Goal: Task Accomplishment & Management: Manage account settings

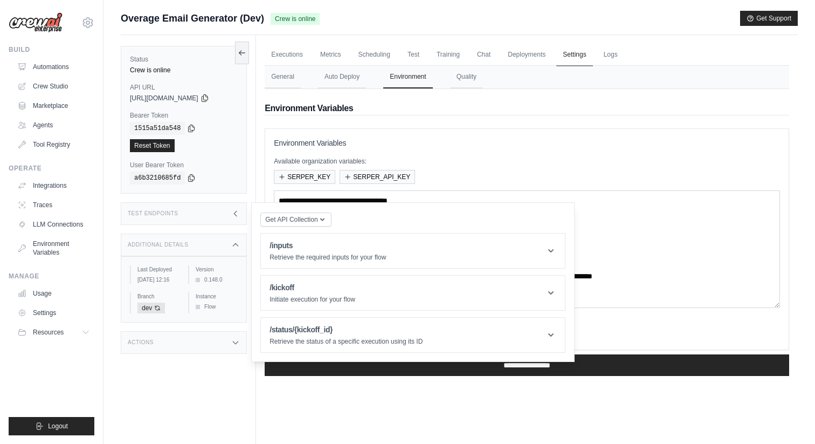
scroll to position [42, 0]
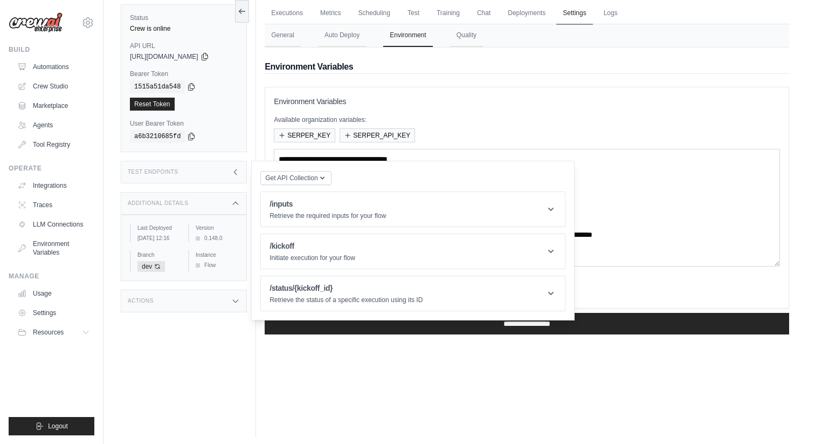
drag, startPoint x: 0, startPoint y: 0, endPoint x: 576, endPoint y: 13, distance: 575.9
click at [576, 13] on link "Settings" at bounding box center [574, 13] width 36 height 23
click at [532, 14] on link "Deployments" at bounding box center [526, 13] width 51 height 23
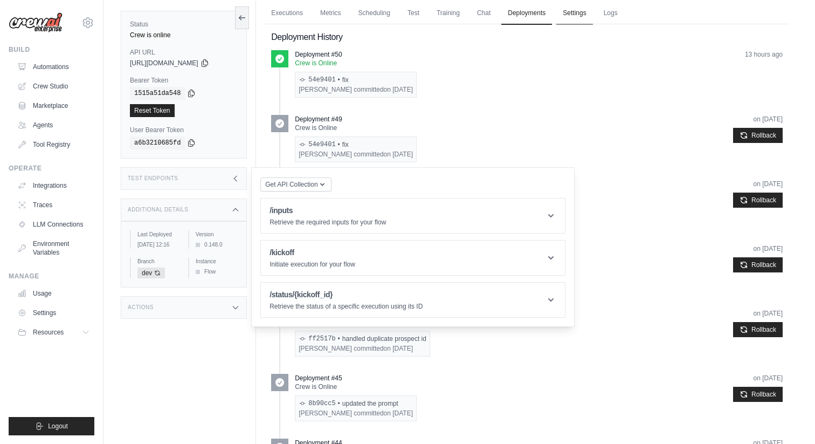
click at [571, 12] on link "Settings" at bounding box center [574, 13] width 36 height 23
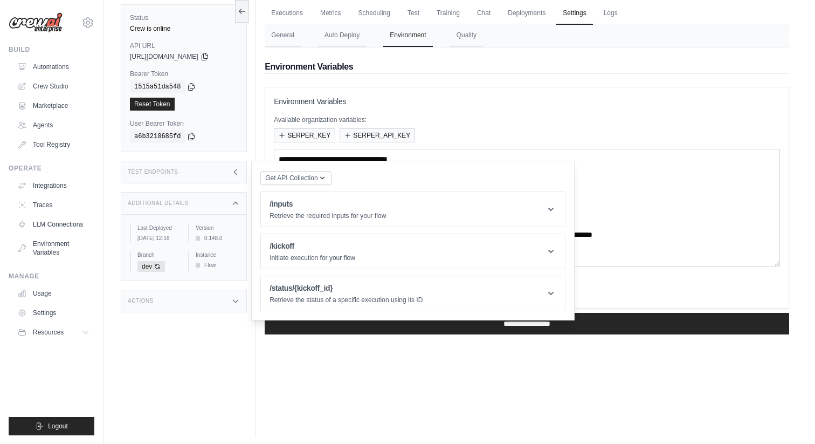
click at [545, 65] on h2 "Environment Variables" at bounding box center [527, 66] width 525 height 13
click at [612, 282] on div "Add Variable Switch to Bulk View Switch to Table View" at bounding box center [527, 289] width 506 height 20
click at [189, 197] on div "Additional Details" at bounding box center [184, 203] width 126 height 23
click at [219, 175] on div "Test Endpoints" at bounding box center [184, 172] width 126 height 23
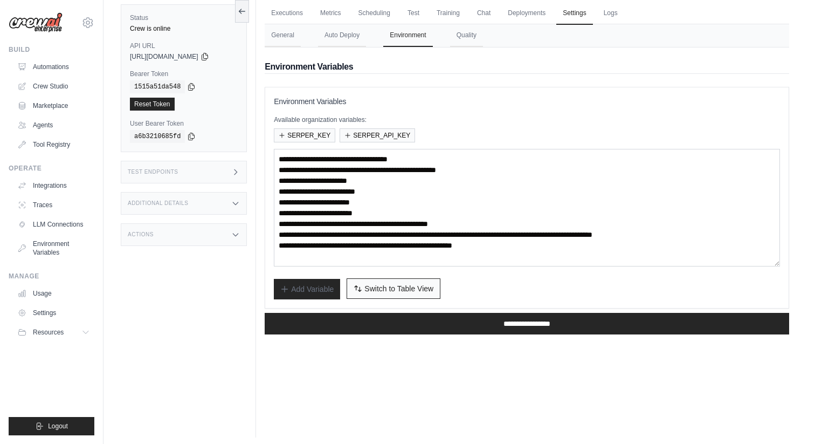
click at [364, 285] on button "Switch to Bulk View Switch to Table View" at bounding box center [394, 288] width 94 height 20
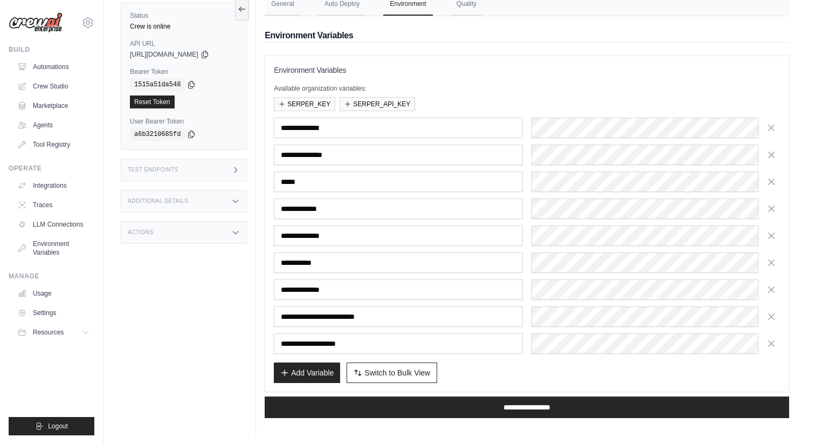
scroll to position [75, 0]
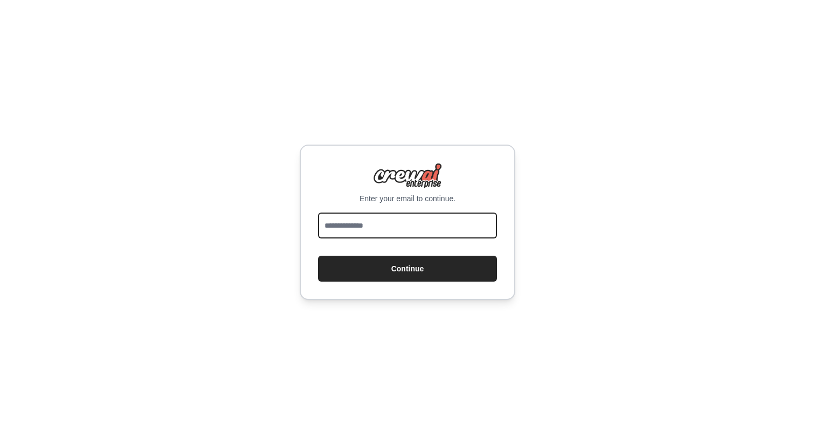
click at [461, 222] on input "email" at bounding box center [407, 225] width 179 height 26
type input "**********"
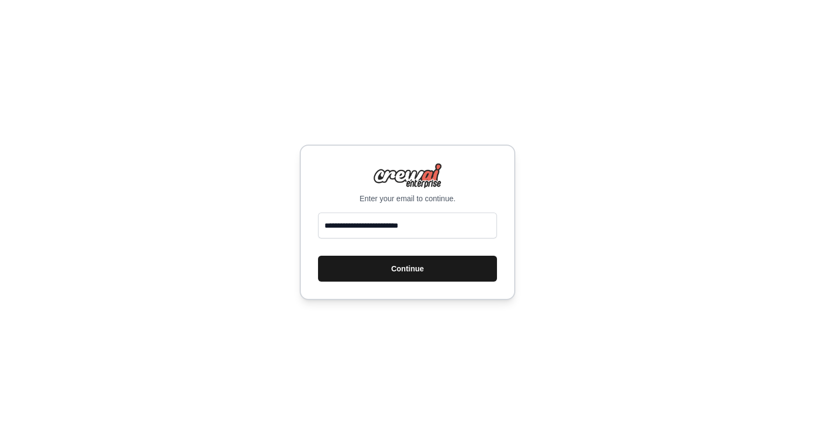
click at [419, 280] on button "Continue" at bounding box center [407, 269] width 179 height 26
click at [385, 270] on button "Continue" at bounding box center [407, 269] width 179 height 26
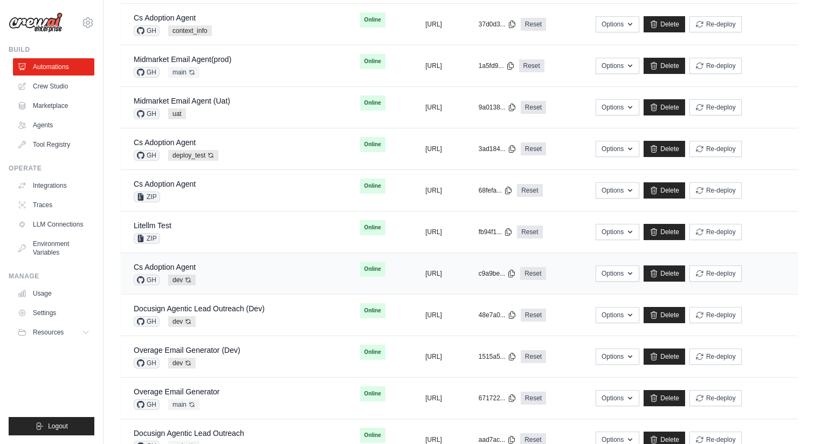
scroll to position [170, 0]
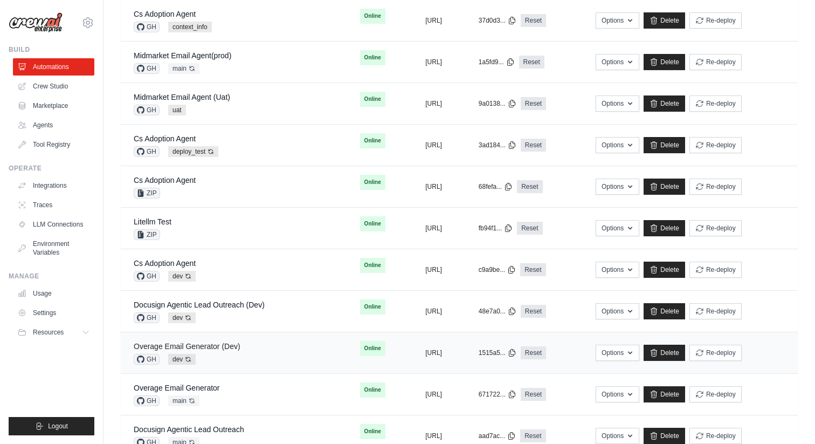
click at [217, 349] on link "Overage Email Generator (Dev)" at bounding box center [187, 346] width 107 height 9
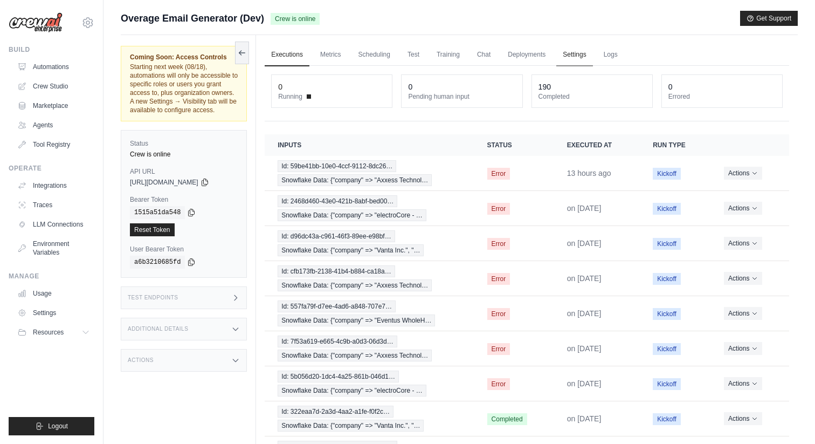
click at [566, 52] on link "Settings" at bounding box center [574, 55] width 36 height 23
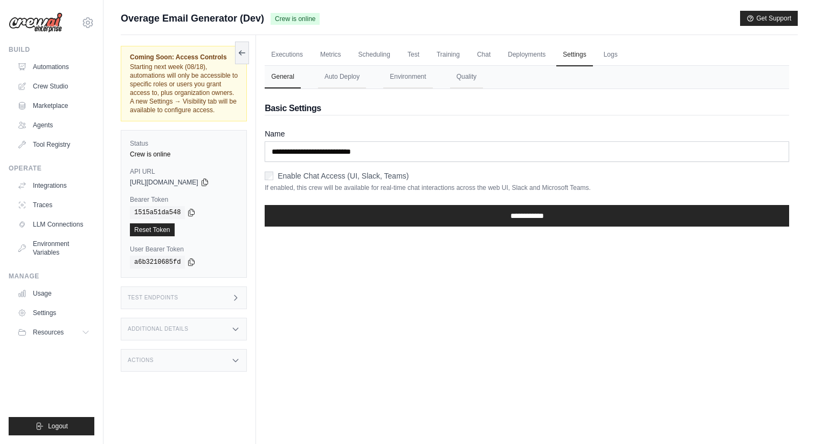
click at [435, 78] on nav "General Auto Deploy Environment Quality" at bounding box center [527, 77] width 525 height 23
click at [417, 80] on button "Environment" at bounding box center [407, 77] width 49 height 23
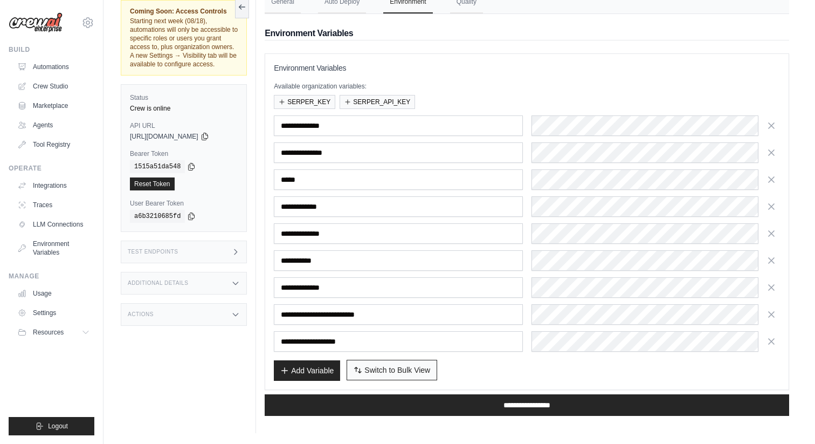
click at [376, 373] on span "Switch to Bulk View" at bounding box center [397, 369] width 66 height 11
type textarea "**********"
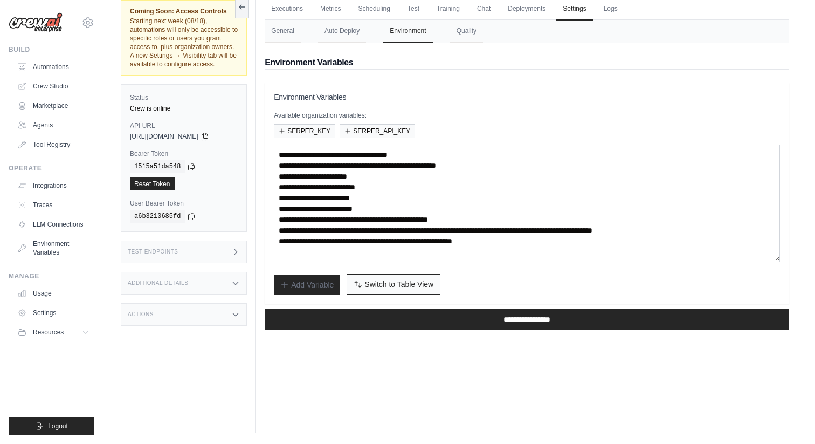
scroll to position [46, 0]
